Goal: Find specific page/section: Find specific page/section

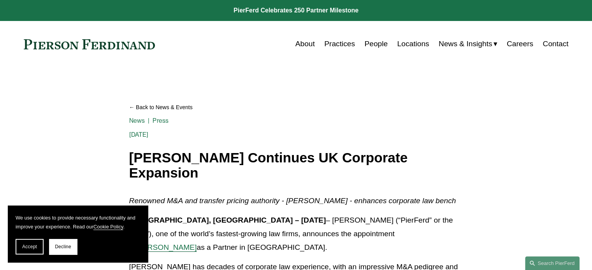
click at [380, 45] on link "People" at bounding box center [375, 44] width 23 height 15
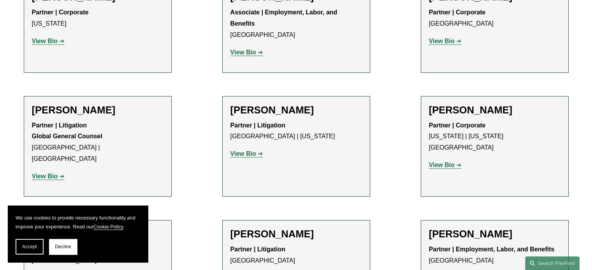
scroll to position [3992, 0]
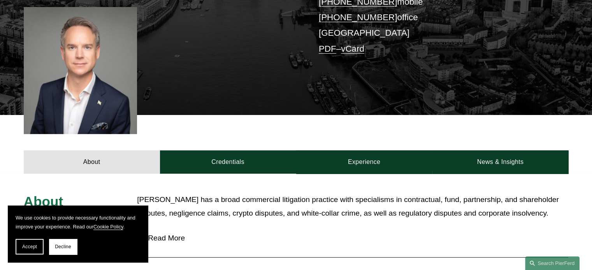
scroll to position [215, 0]
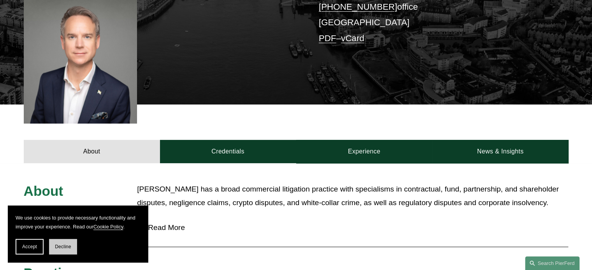
click at [56, 249] on span "Decline" at bounding box center [63, 246] width 16 height 5
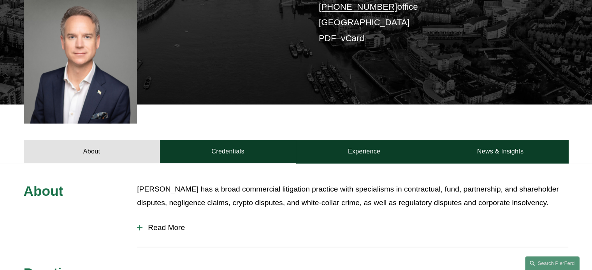
click at [138, 225] on div at bounding box center [139, 227] width 5 height 5
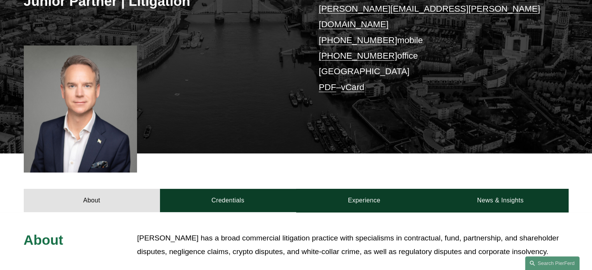
scroll to position [93, 0]
